Goal: Task Accomplishment & Management: Complete application form

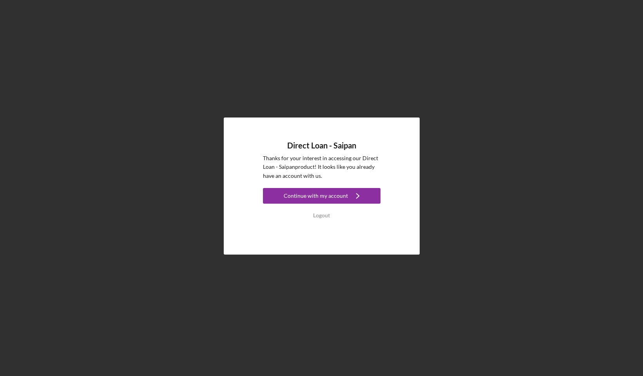
click at [294, 194] on div "Continue with my account" at bounding box center [316, 196] width 64 height 16
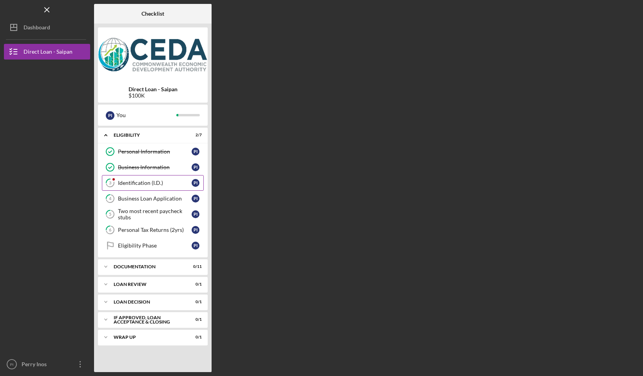
click at [137, 185] on div "Identification (I.D.)" at bounding box center [155, 183] width 74 height 6
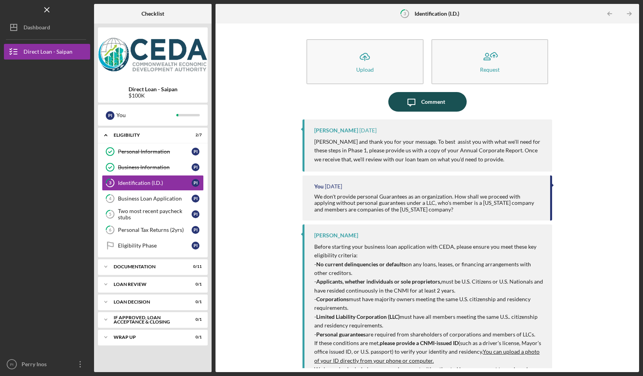
click at [424, 103] on div "Comment" at bounding box center [433, 102] width 24 height 20
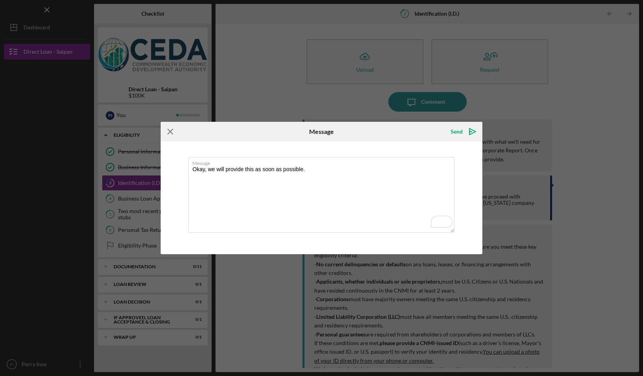
type textarea "Okay, we will provide this as soon as possible."
click at [169, 132] on line at bounding box center [170, 131] width 5 height 5
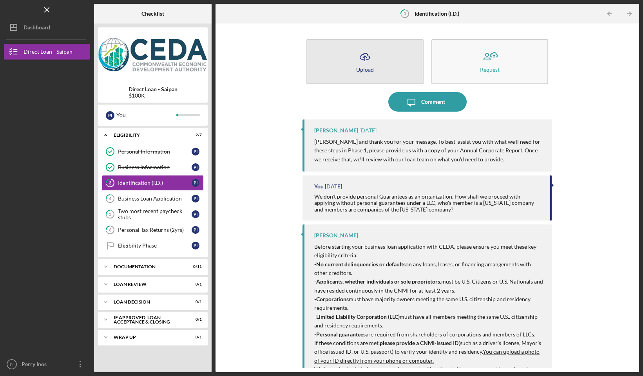
click at [370, 62] on icon "Icon/Upload" at bounding box center [365, 57] width 20 height 20
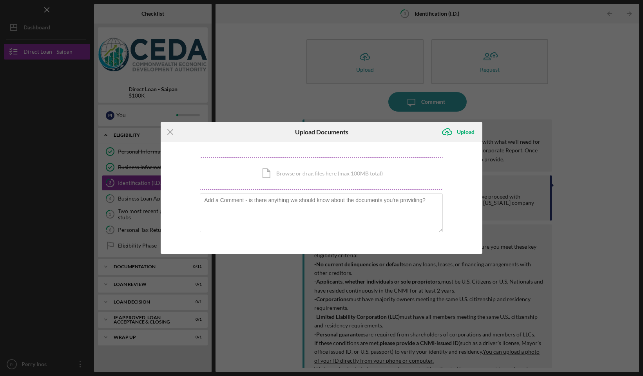
click at [287, 172] on div "Icon/Document Browse or drag files here (max 100MB total) Tap to choose files o…" at bounding box center [321, 174] width 243 height 32
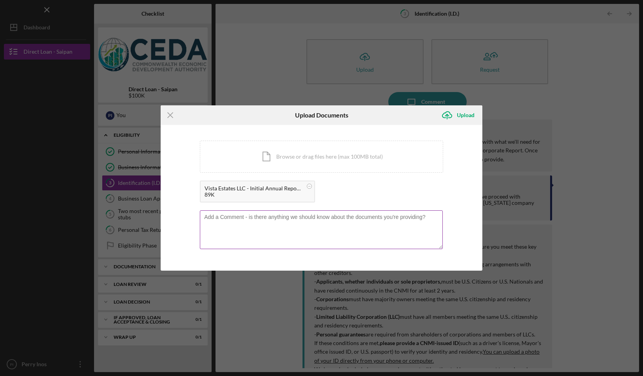
click at [324, 219] on textarea at bounding box center [321, 229] width 243 height 38
type textarea "find attached per your request."
click at [460, 115] on div "Upload" at bounding box center [466, 115] width 18 height 16
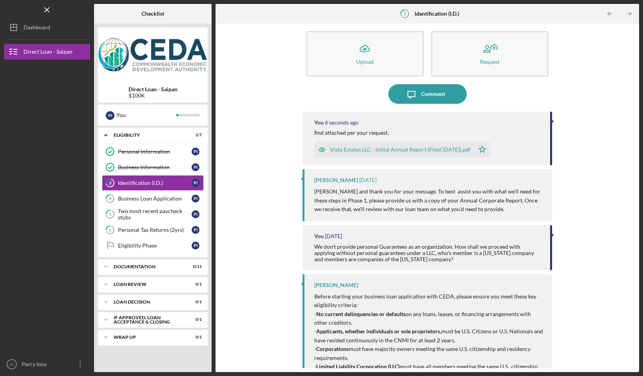
scroll to position [8, 0]
